Goal: Check status: Check status

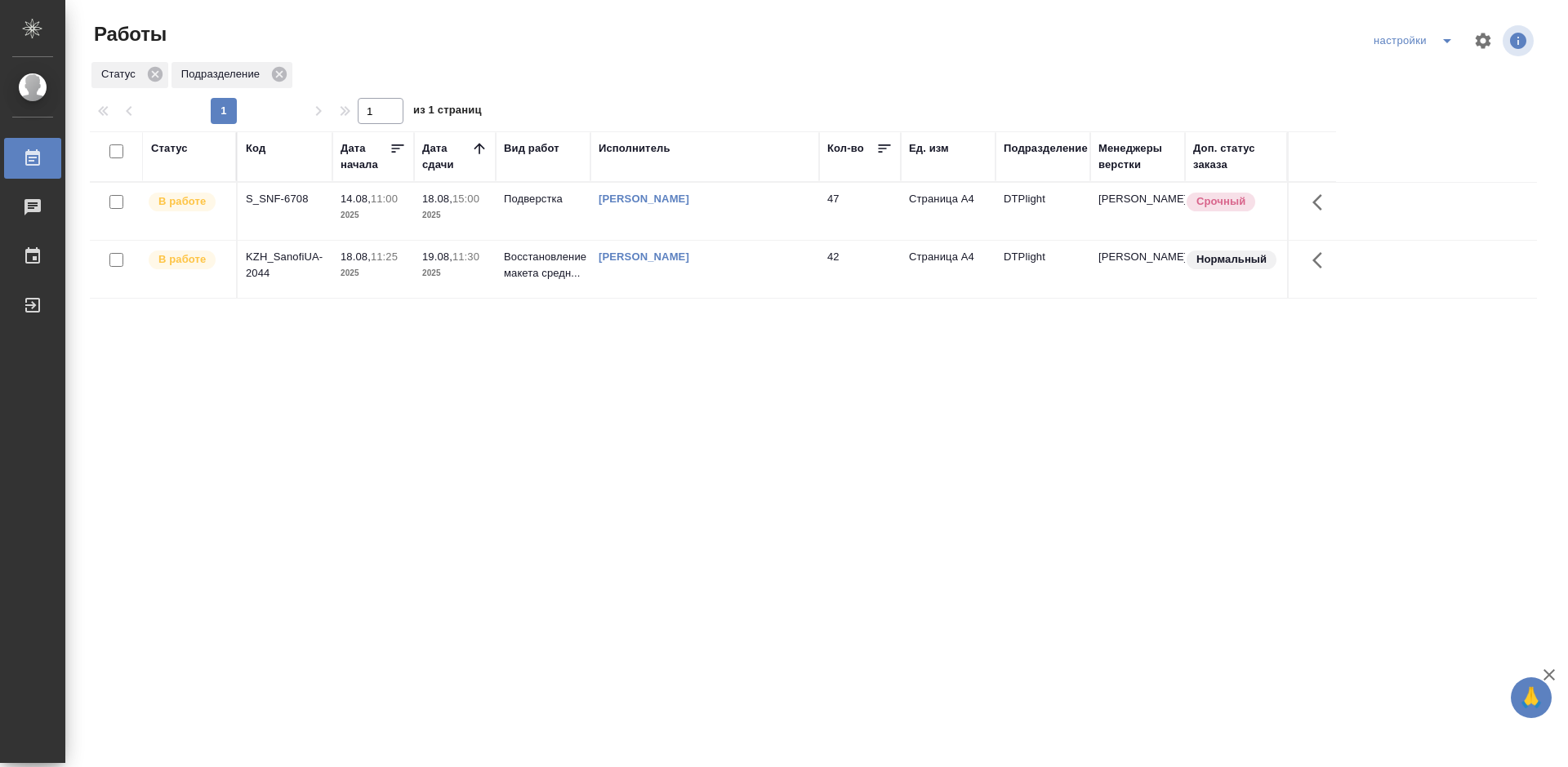
click at [271, 201] on div "S_SNF-6708" at bounding box center [285, 198] width 78 height 16
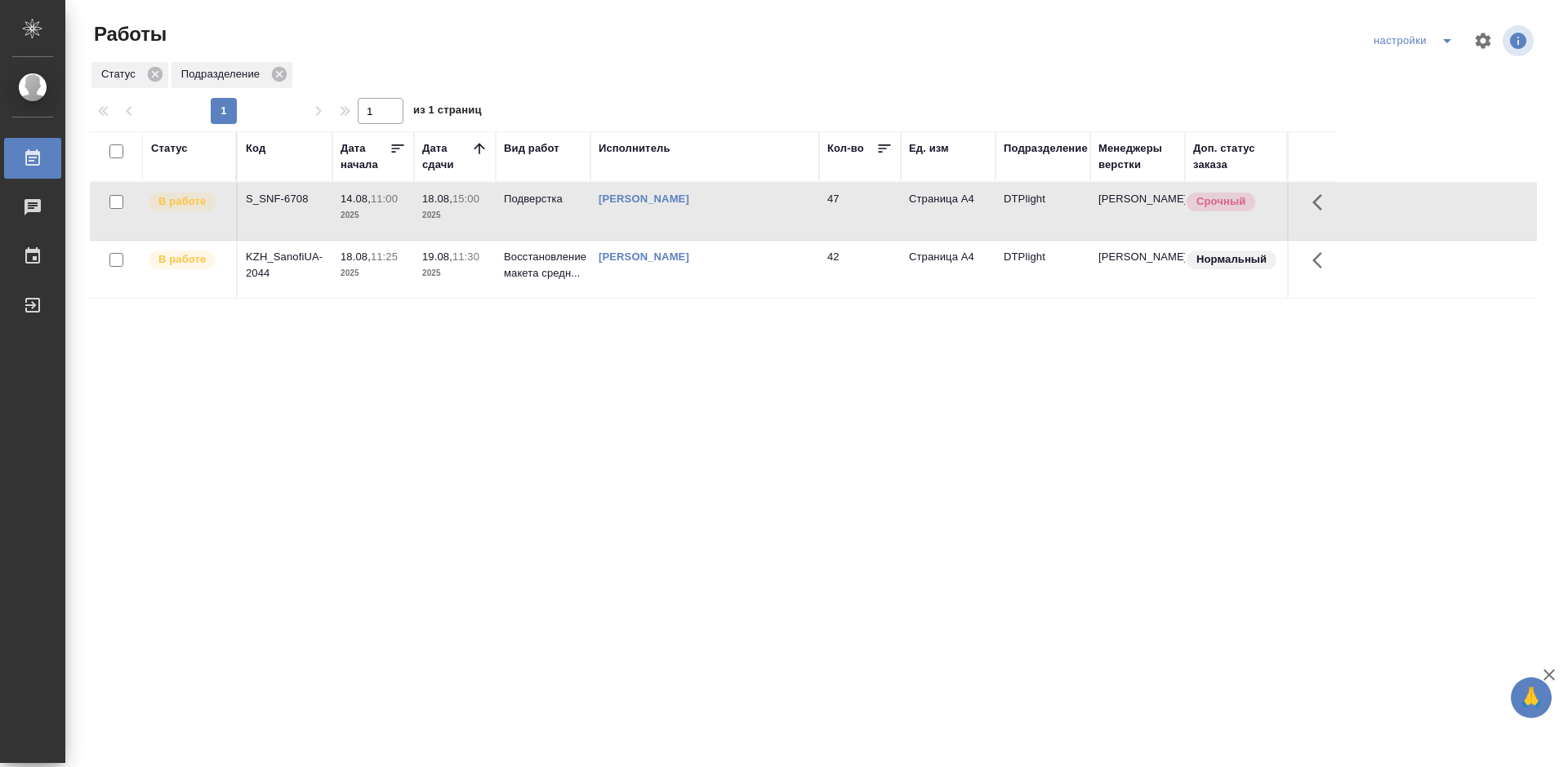
click at [271, 201] on div "S_SNF-6708" at bounding box center [285, 198] width 78 height 16
click at [896, 207] on td "47" at bounding box center [860, 211] width 82 height 57
click at [282, 203] on div "S_SNF-6708" at bounding box center [285, 198] width 78 height 16
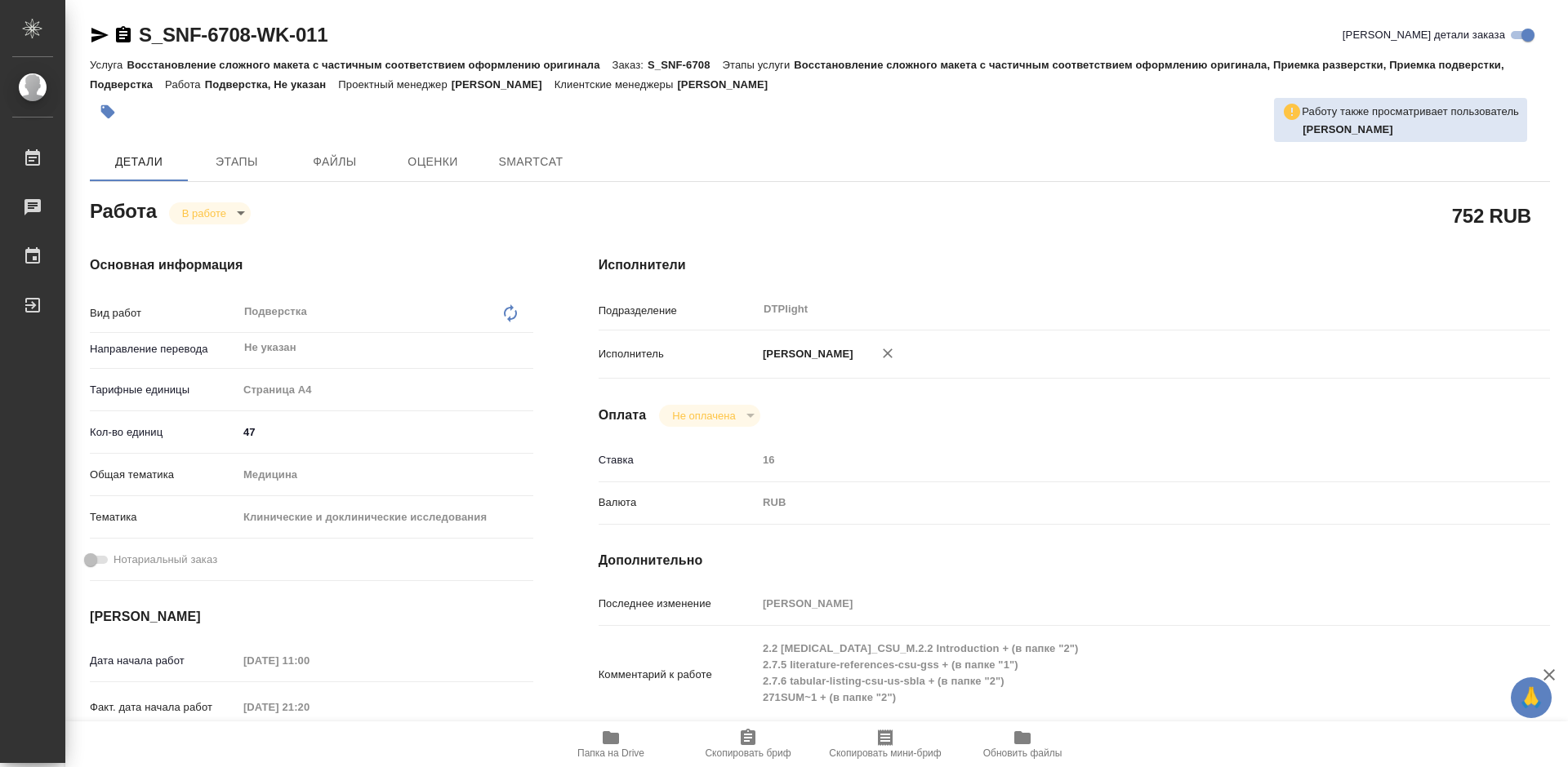
type textarea "x"
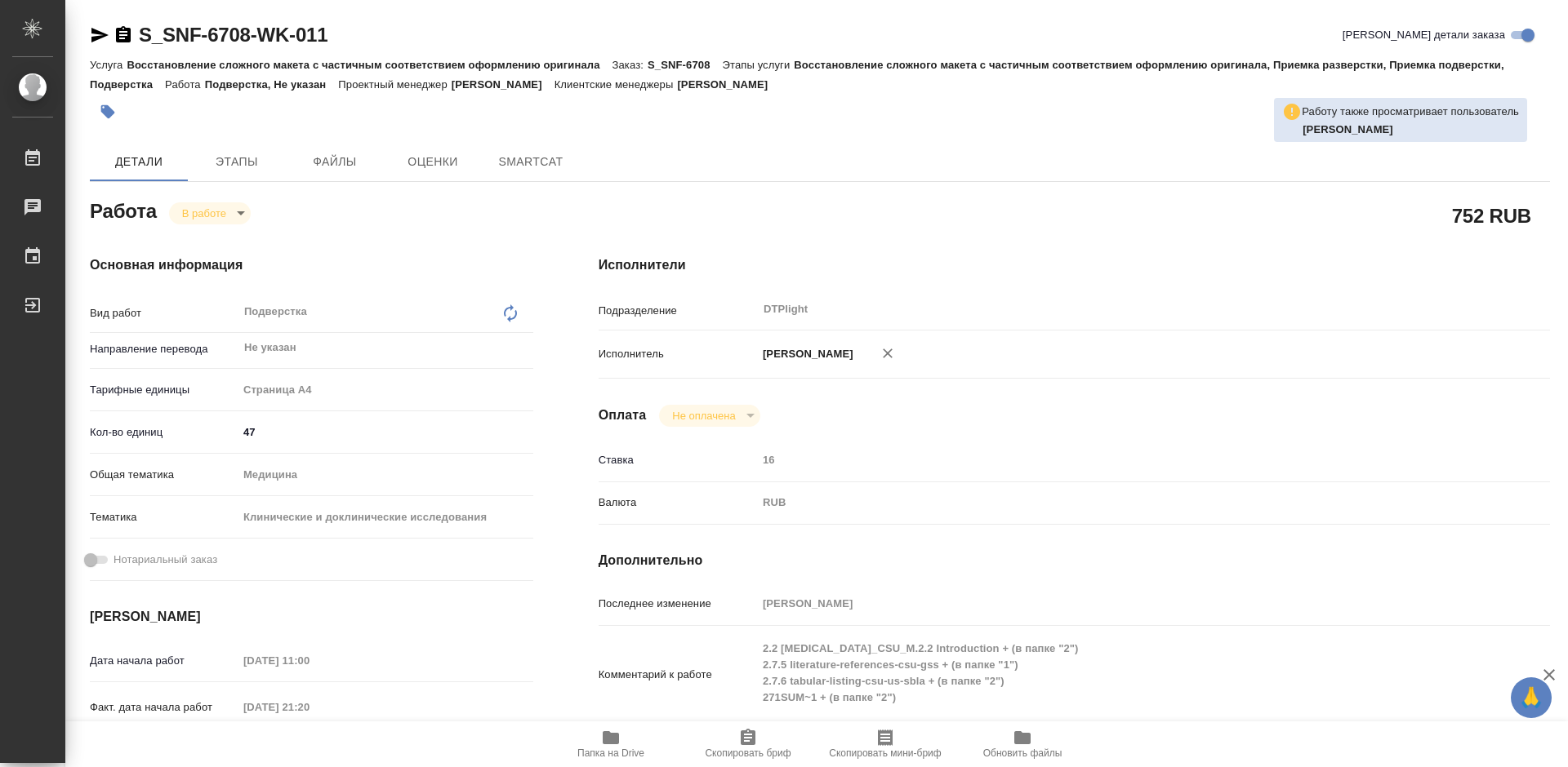
type textarea "x"
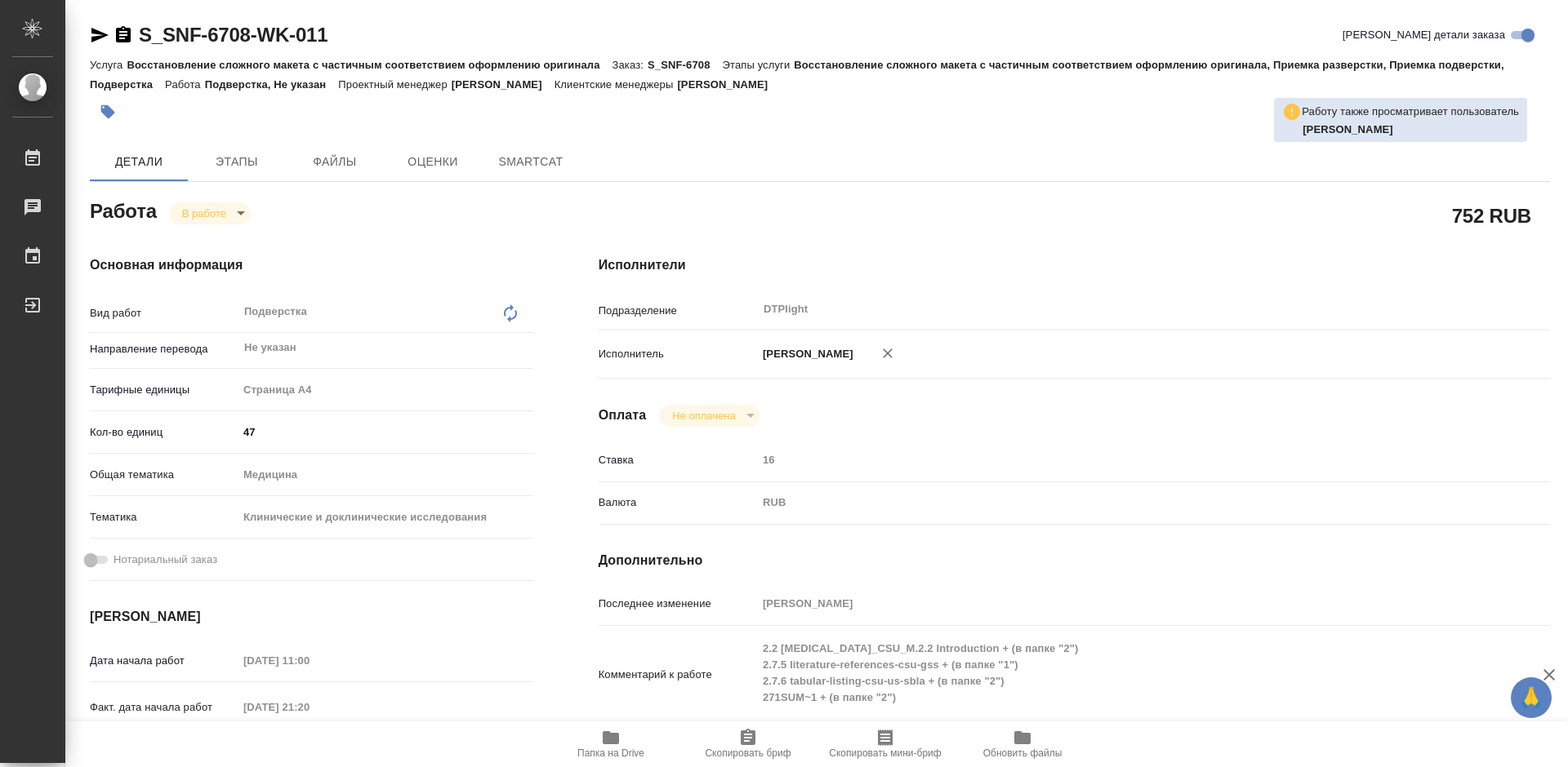
type textarea "x"
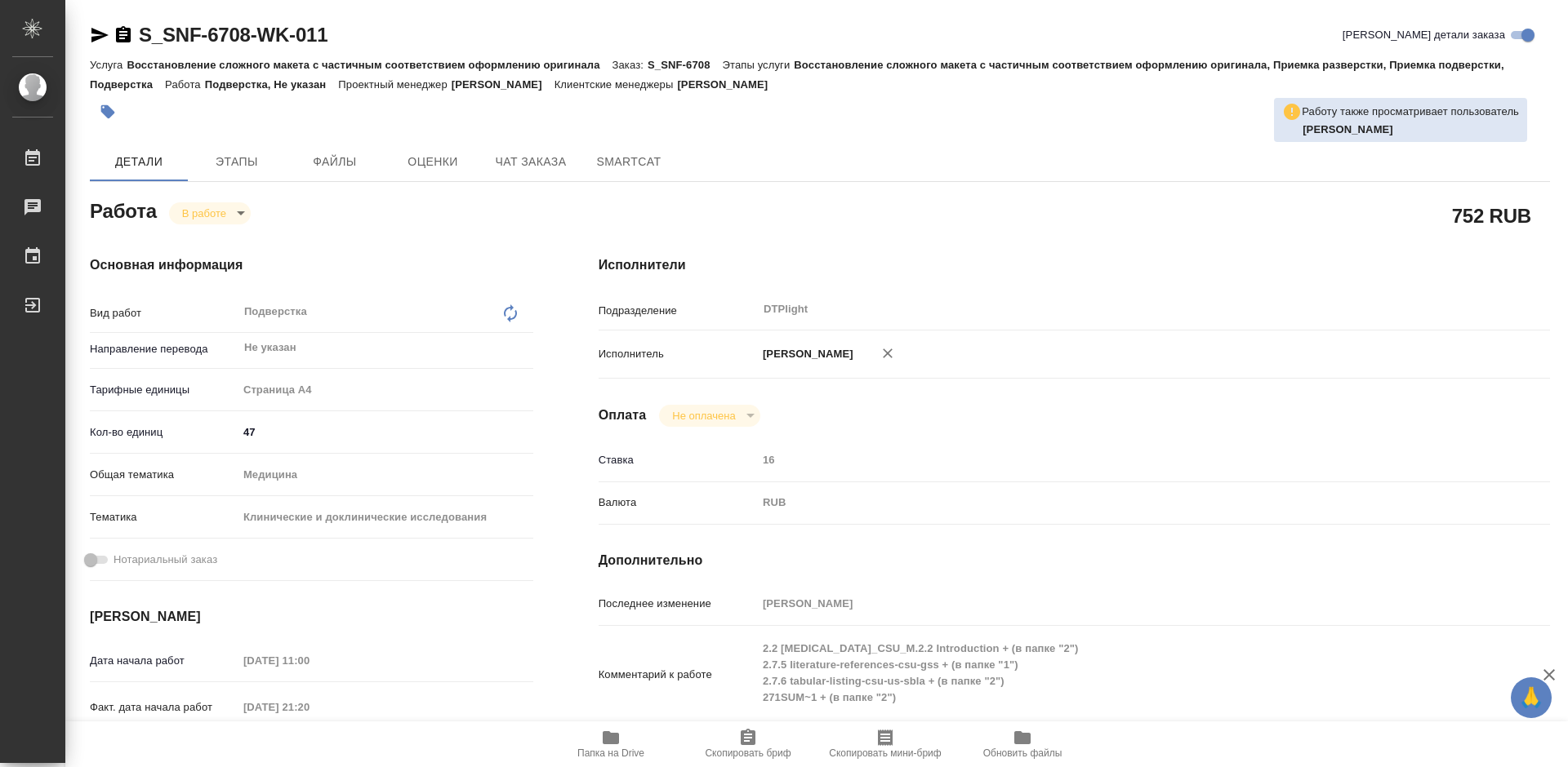
type textarea "x"
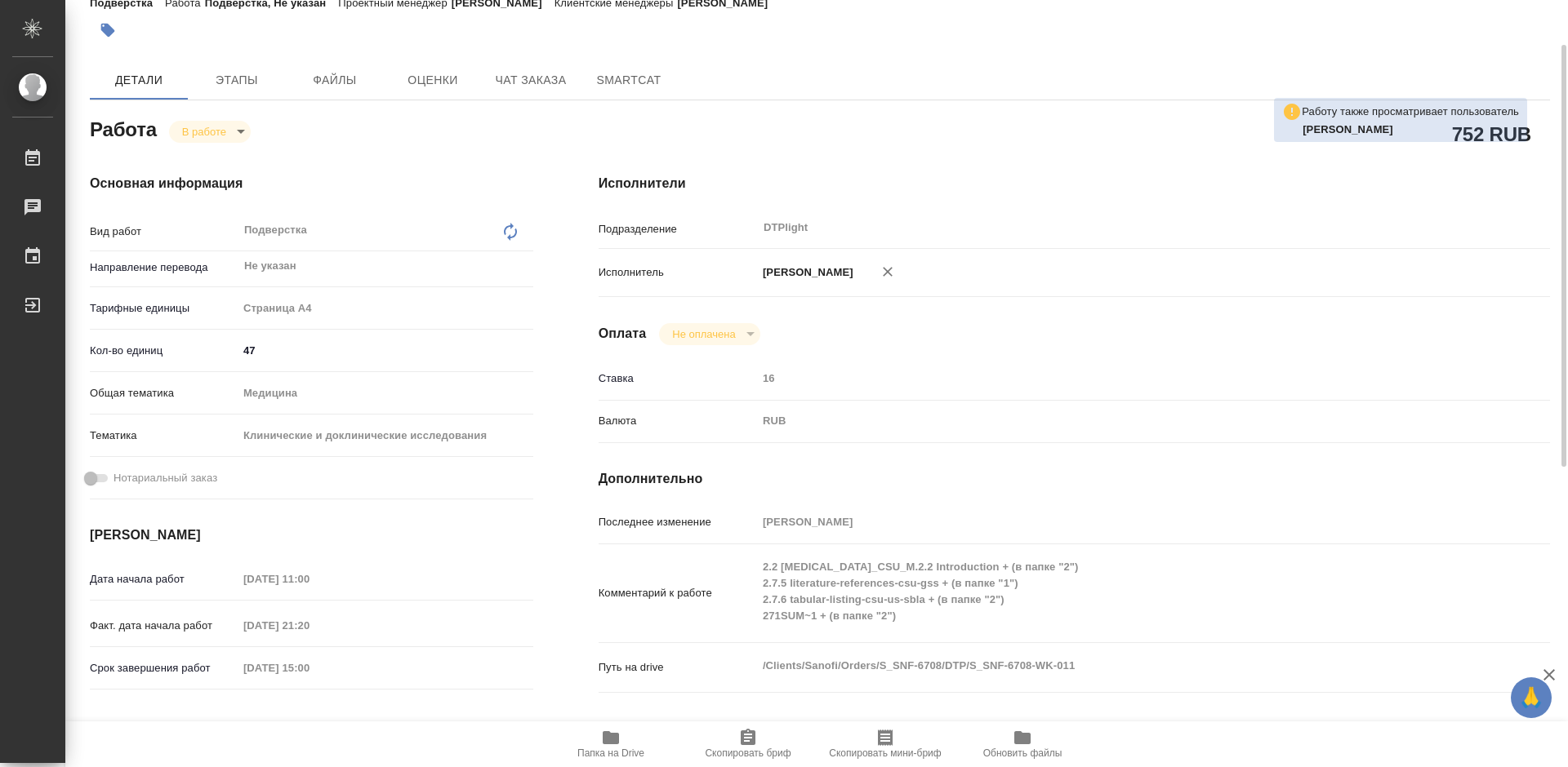
type textarea "x"
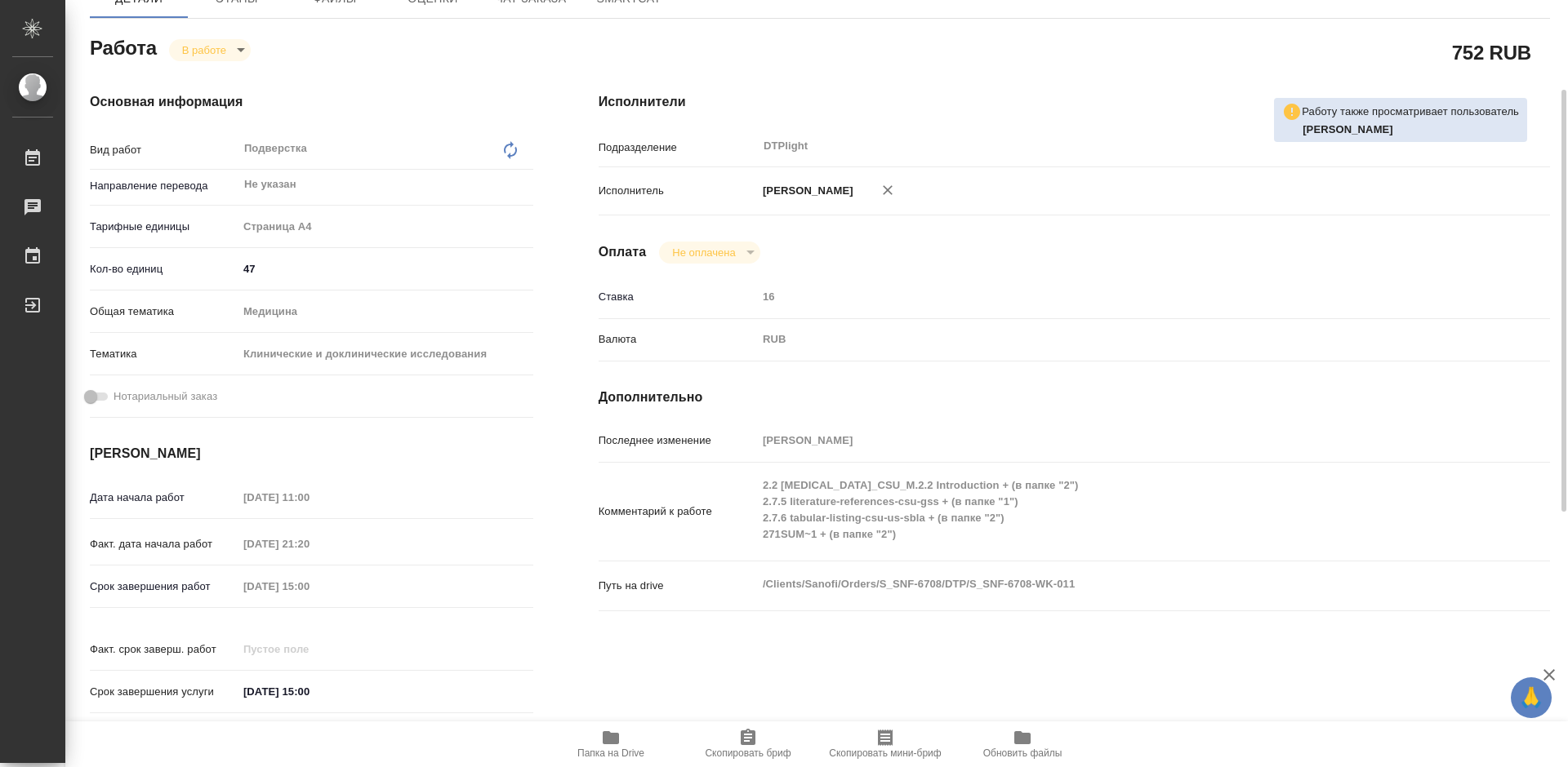
scroll to position [245, 0]
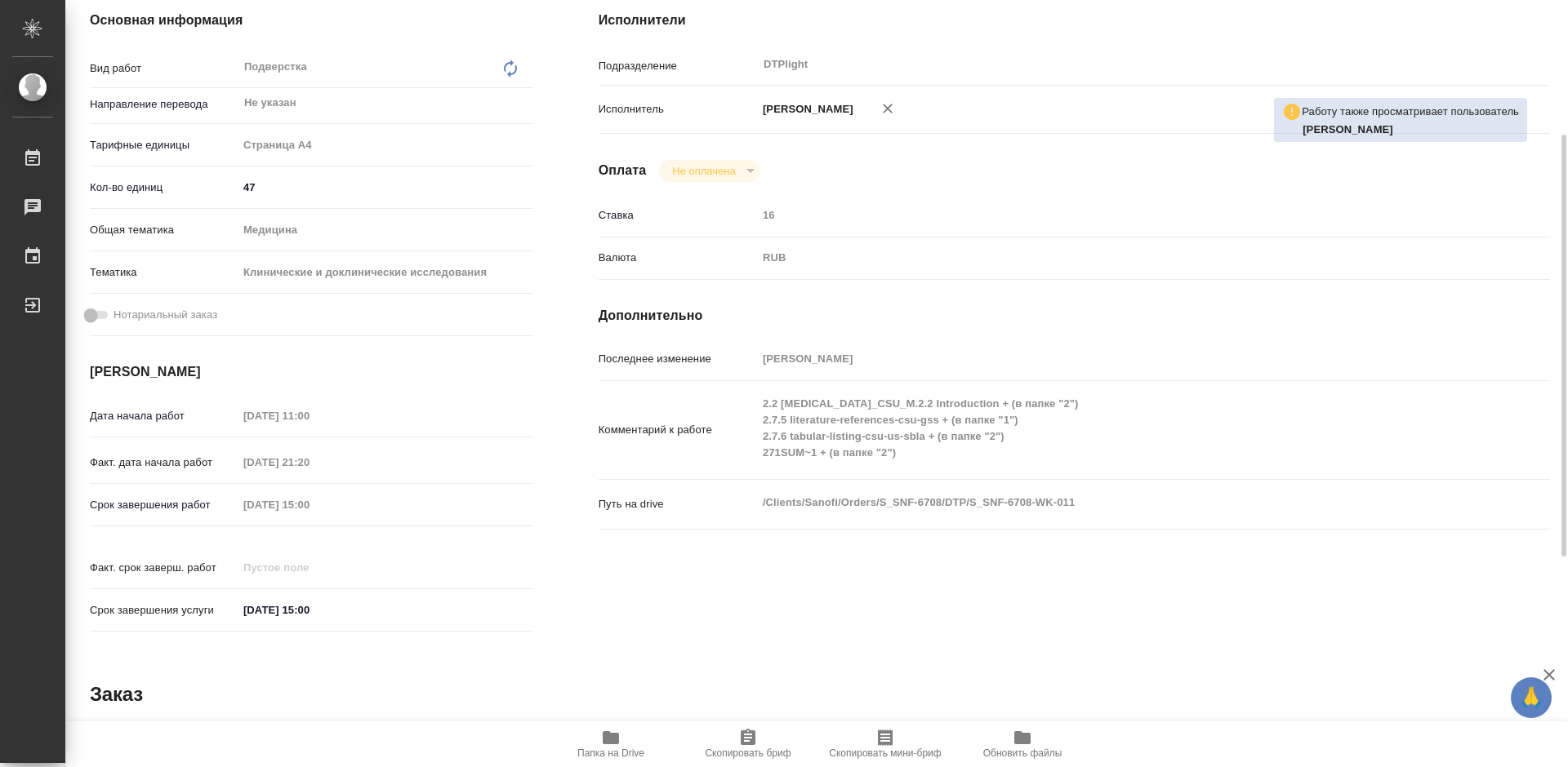
click at [609, 741] on icon "button" at bounding box center [611, 737] width 16 height 13
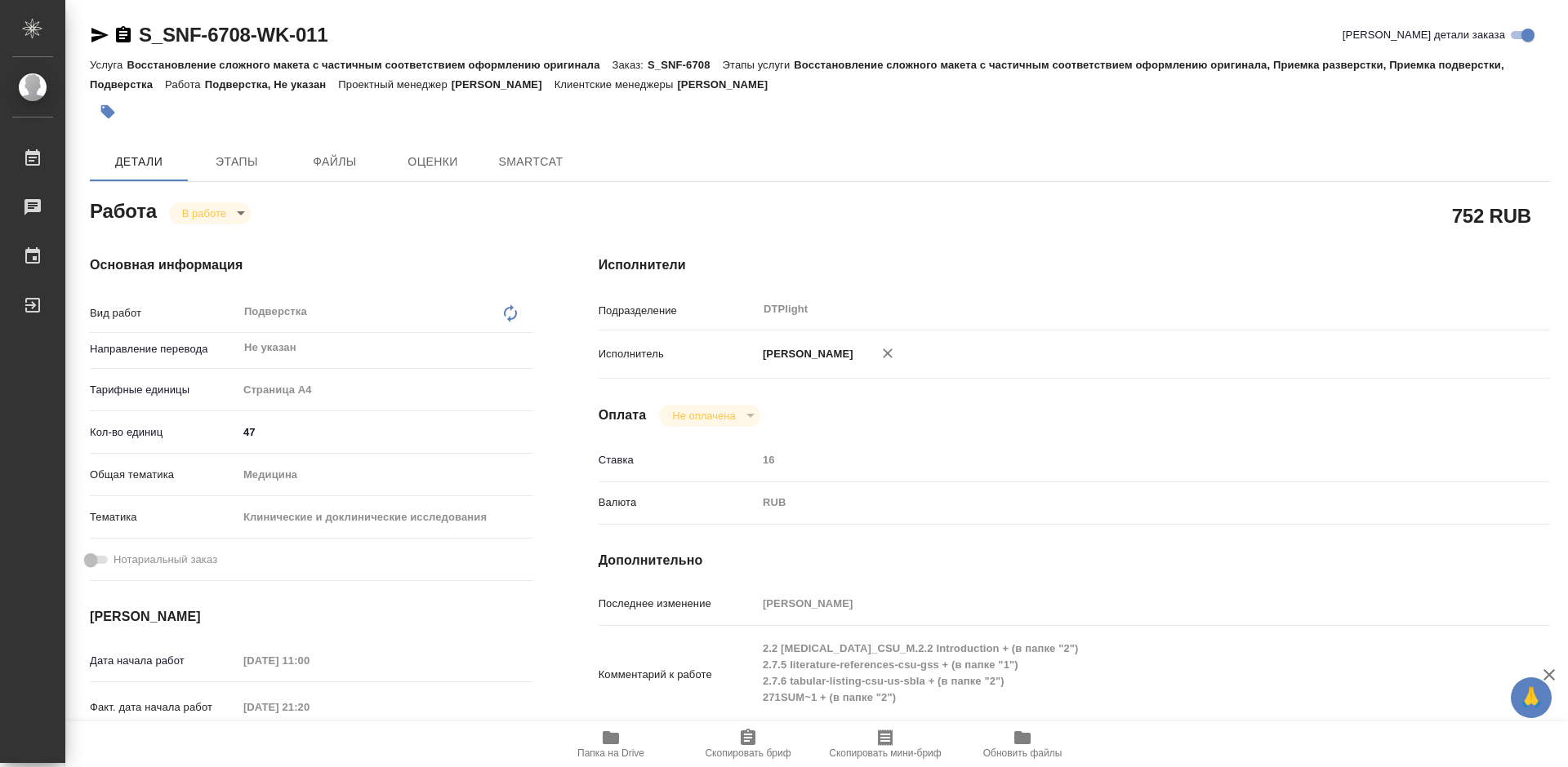
type textarea "x"
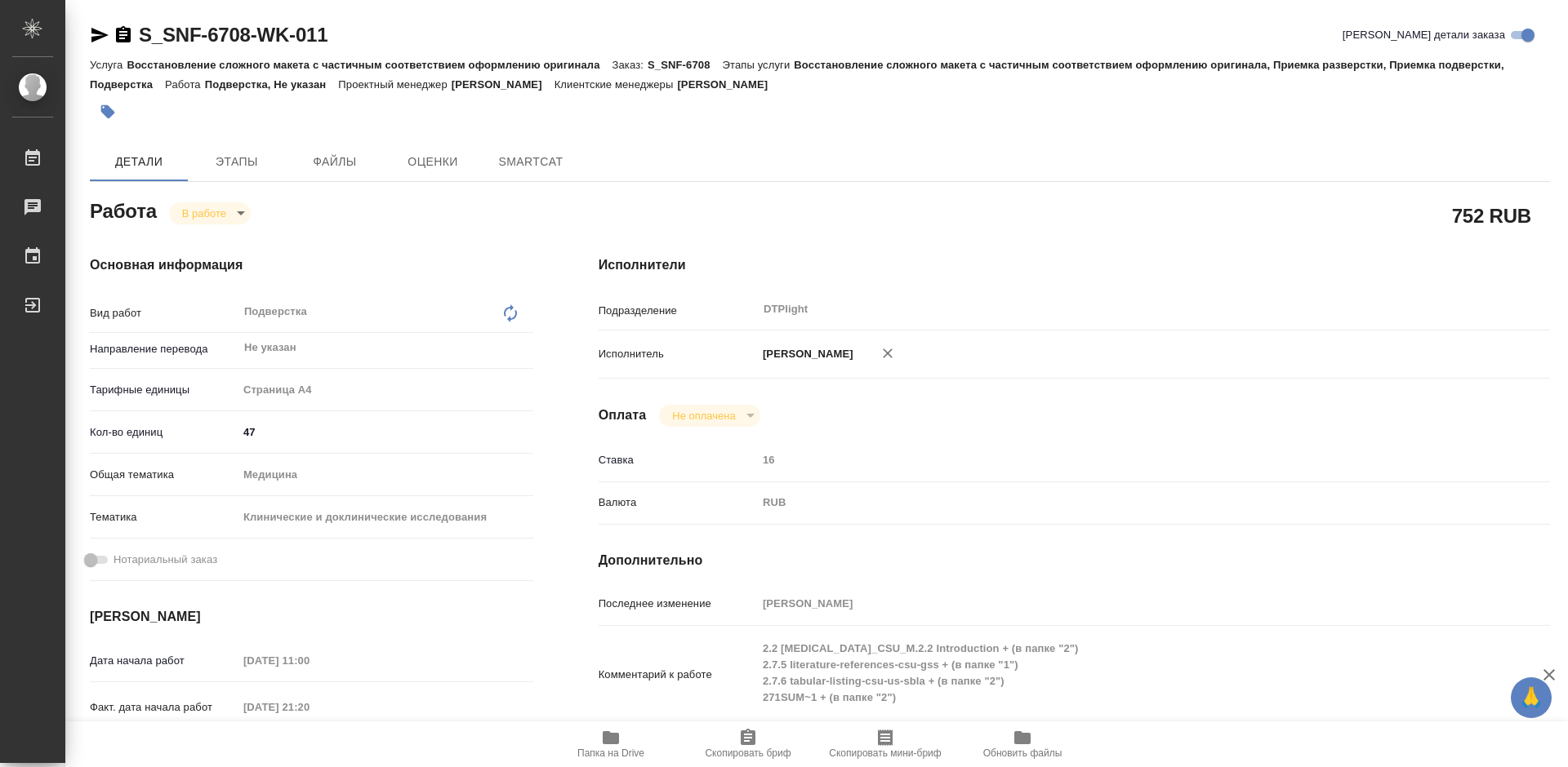
type textarea "x"
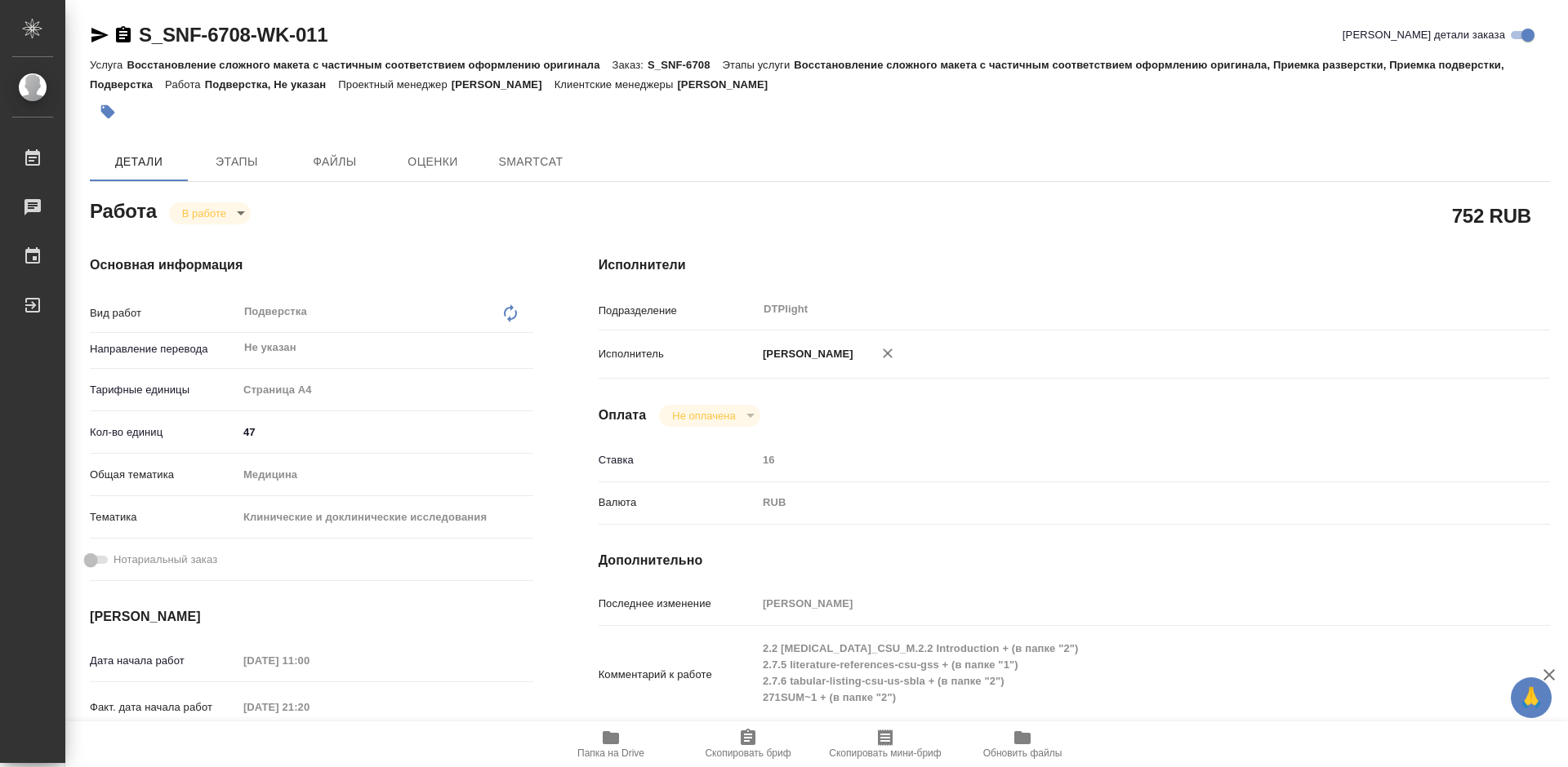
type textarea "x"
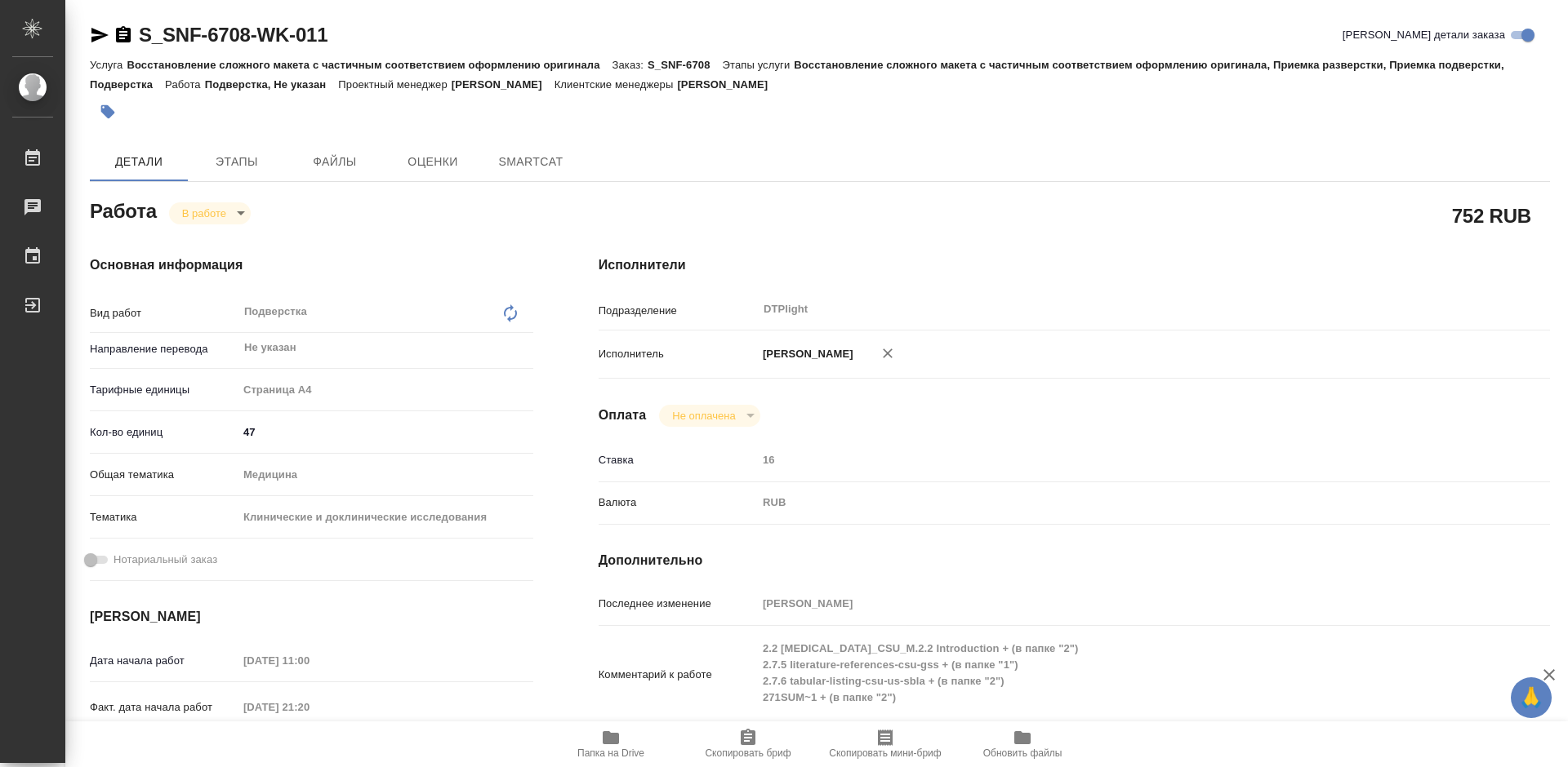
type textarea "x"
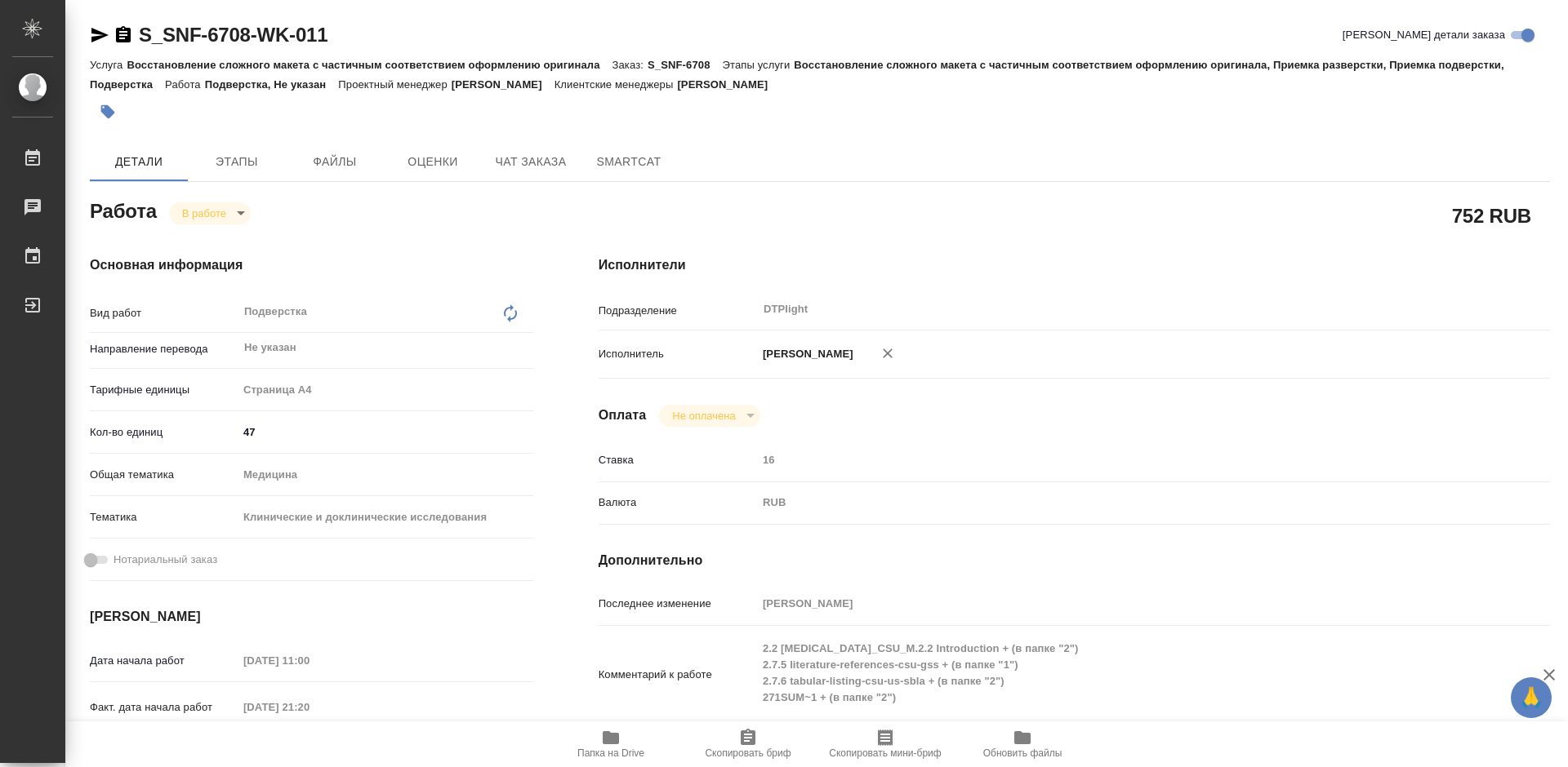
type textarea "x"
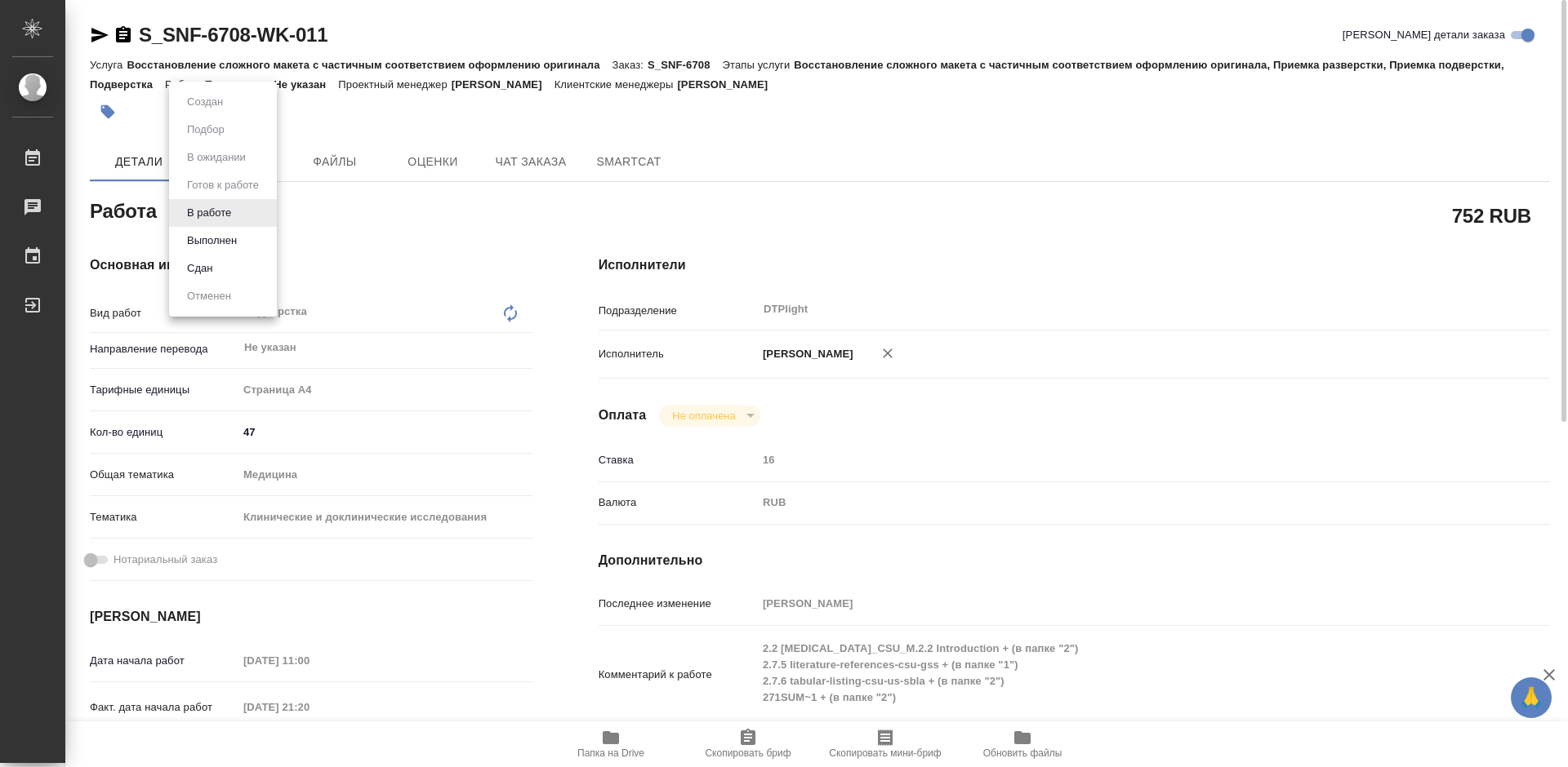
click at [238, 209] on body "🙏 .cls-1 fill:#fff; AWATERA Tretyakova Mariya Работы Чаты График Выйти S_SNF-67…" at bounding box center [784, 383] width 1568 height 767
type textarea "x"
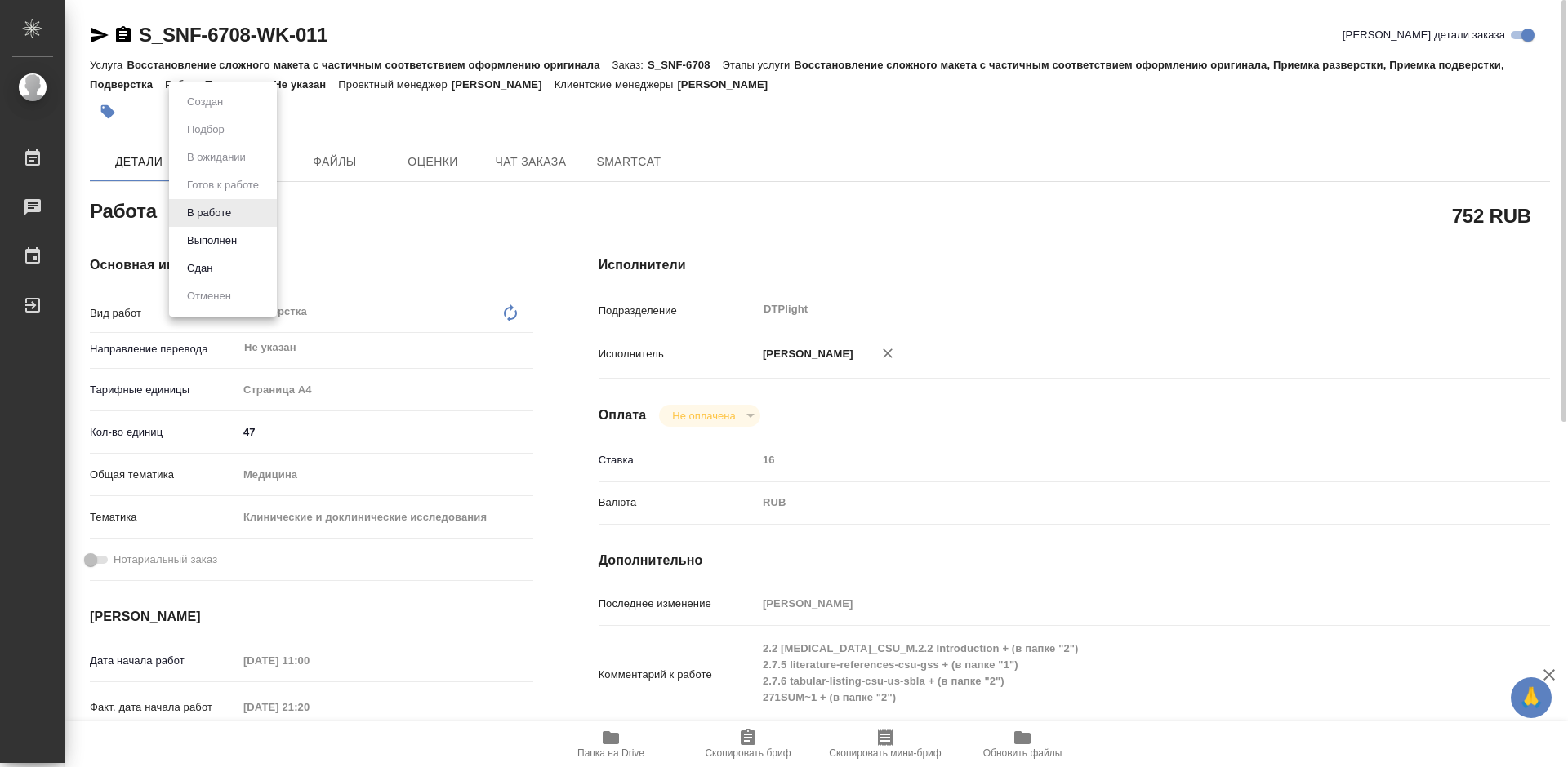
type textarea "x"
click at [232, 240] on button "Выполнен" at bounding box center [212, 240] width 60 height 18
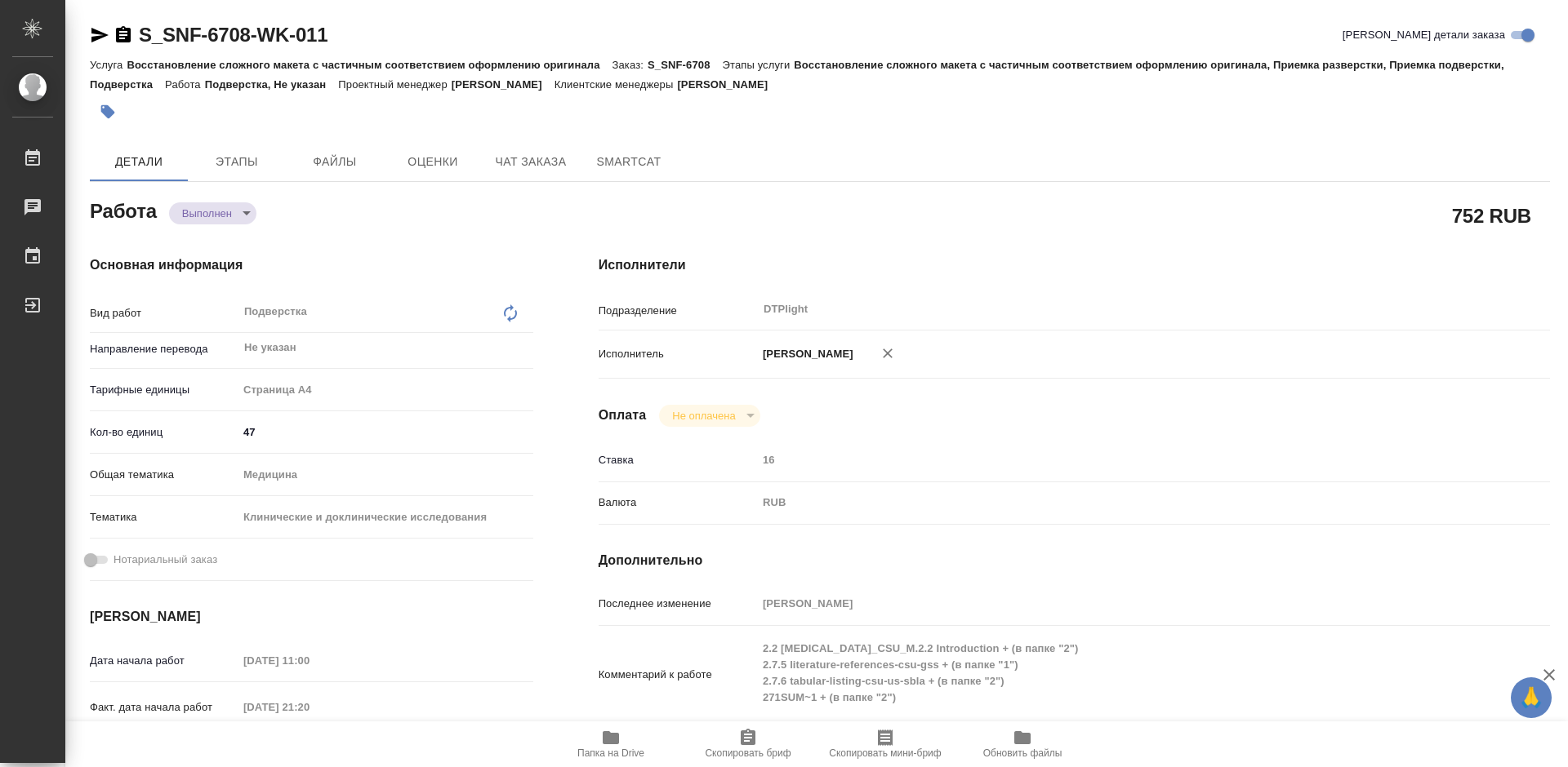
type textarea "x"
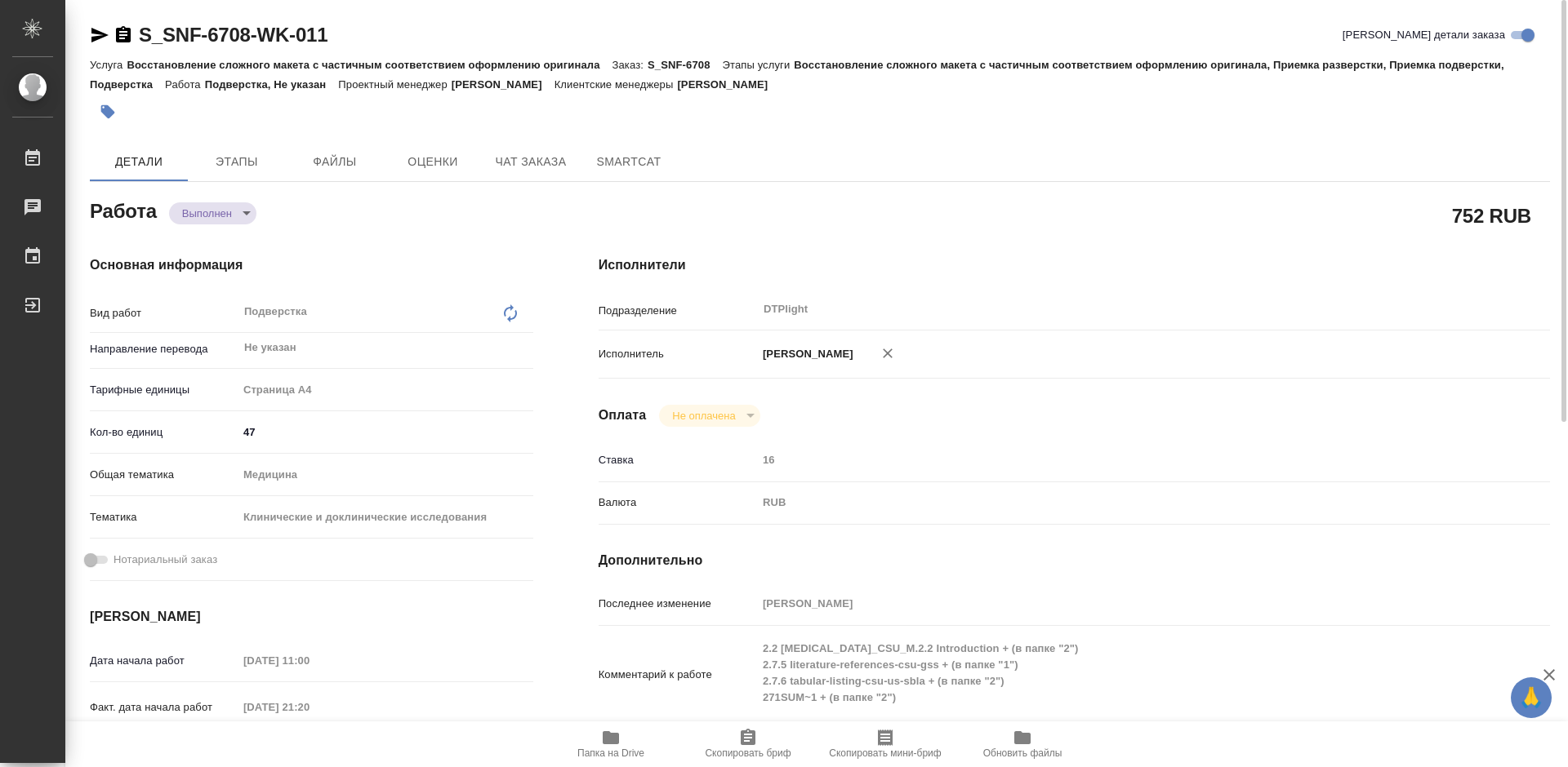
type textarea "x"
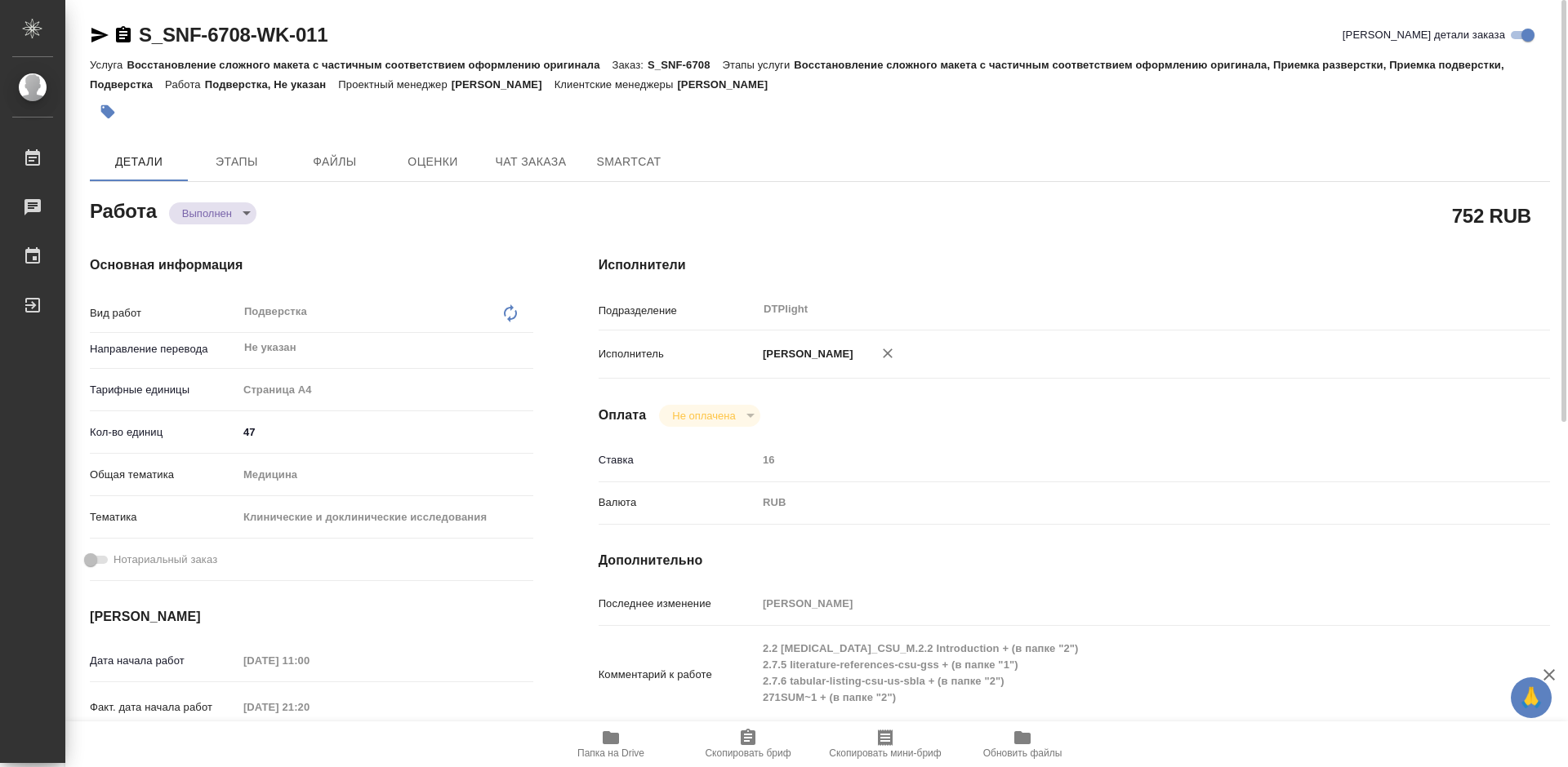
type textarea "x"
